Goal: Navigation & Orientation: Find specific page/section

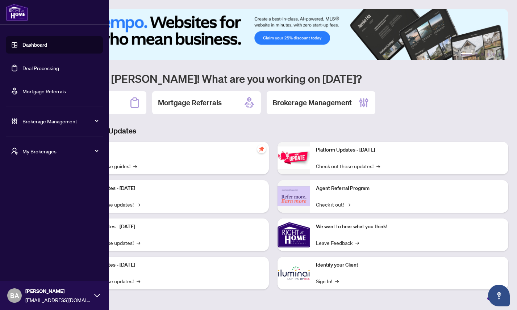
click at [33, 151] on span "My Brokerages" at bounding box center [59, 151] width 75 height 8
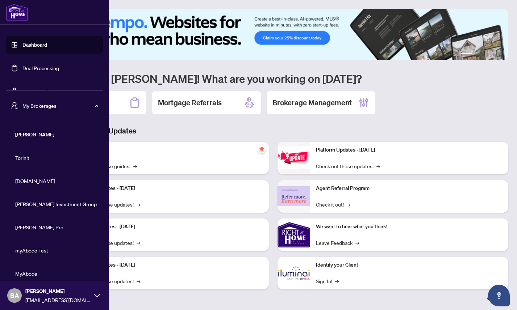
click at [30, 178] on span "[DOMAIN_NAME]" at bounding box center [56, 181] width 83 height 8
